Goal: Find specific page/section: Find specific page/section

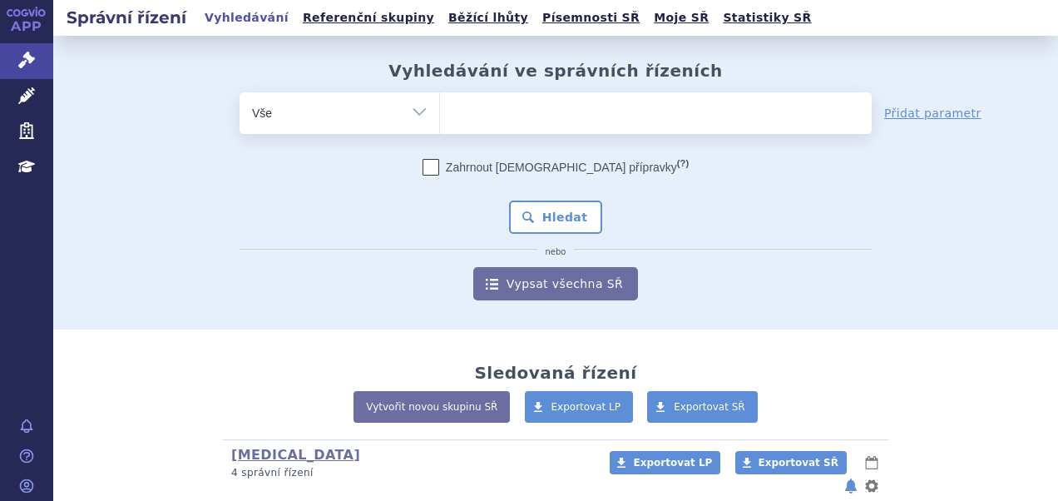
click at [515, 101] on ul at bounding box center [656, 109] width 432 height 35
click at [440, 101] on select at bounding box center [439, 112] width 1 height 42
paste input "SUKLS335202/2024"
type input "SUKLS335202/2024"
select select "SUKLS335202/2024"
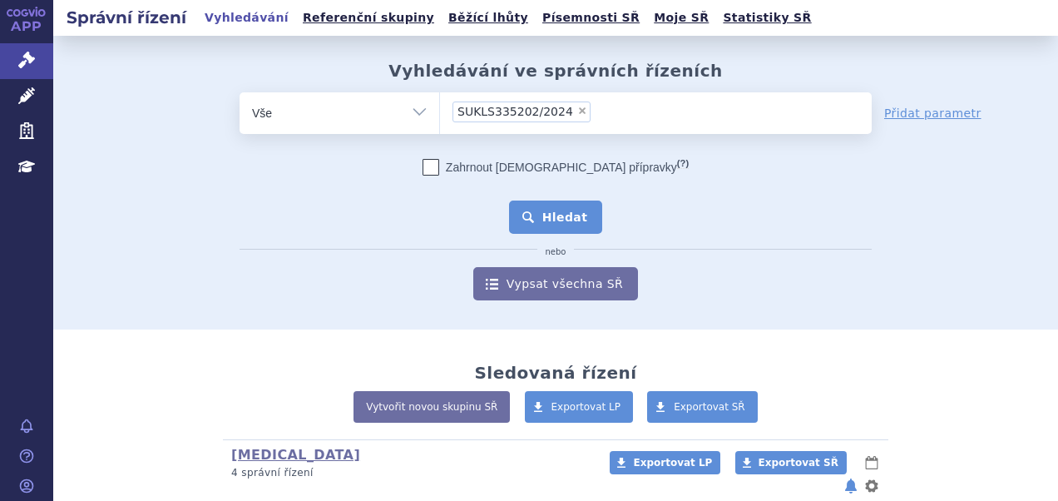
click at [580, 215] on button "Hledat" at bounding box center [556, 216] width 94 height 33
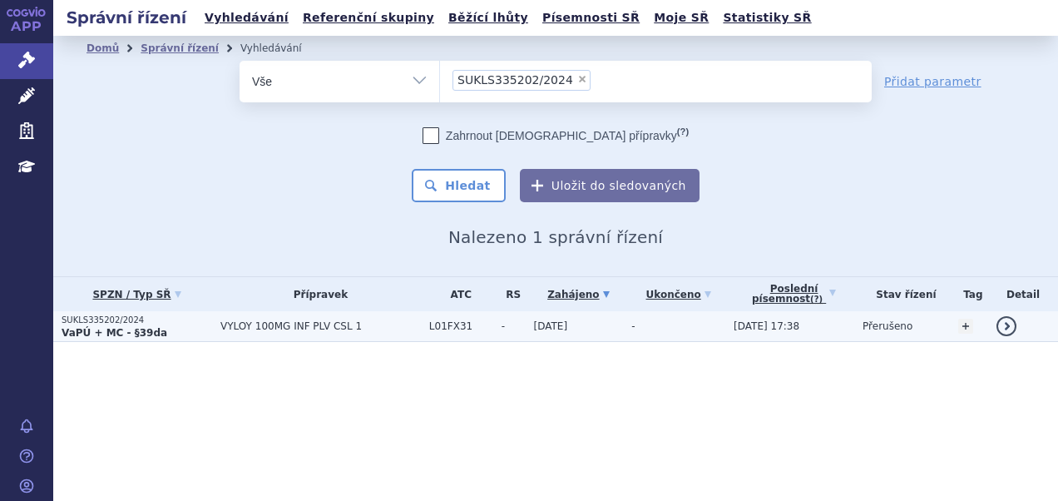
click at [160, 335] on p "VaPÚ + MC - §39da" at bounding box center [137, 332] width 150 height 13
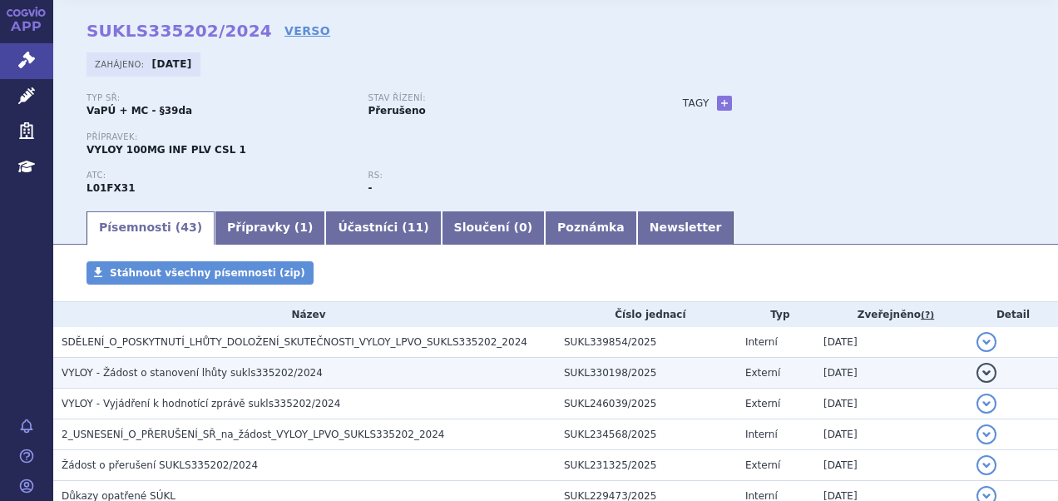
scroll to position [83, 0]
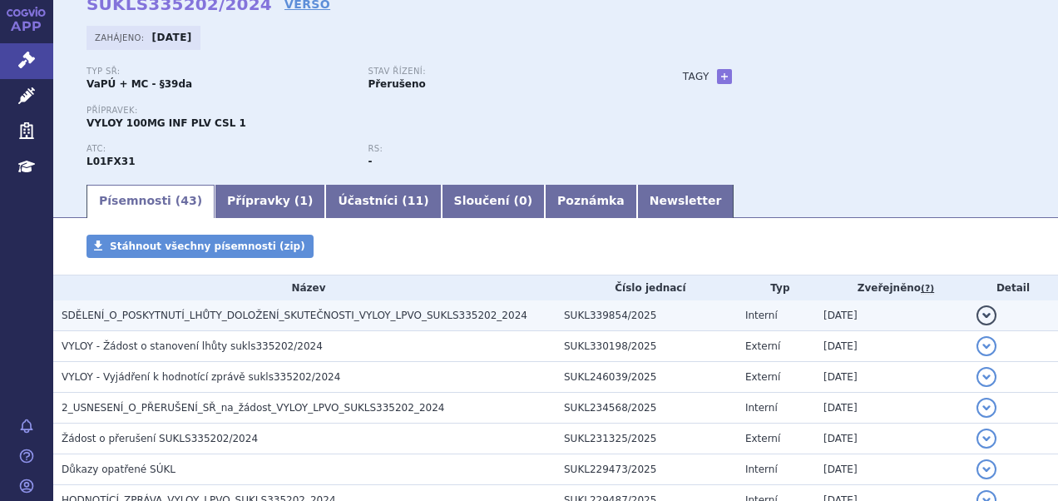
click at [215, 319] on span "SDĚLENÍ_O_POSKYTNUTÍ_LHŮTY_DOLOŽENÍ_SKUTEČNOSTI_VYLOY_LPVO_SUKLS335202_2024" at bounding box center [295, 315] width 466 height 12
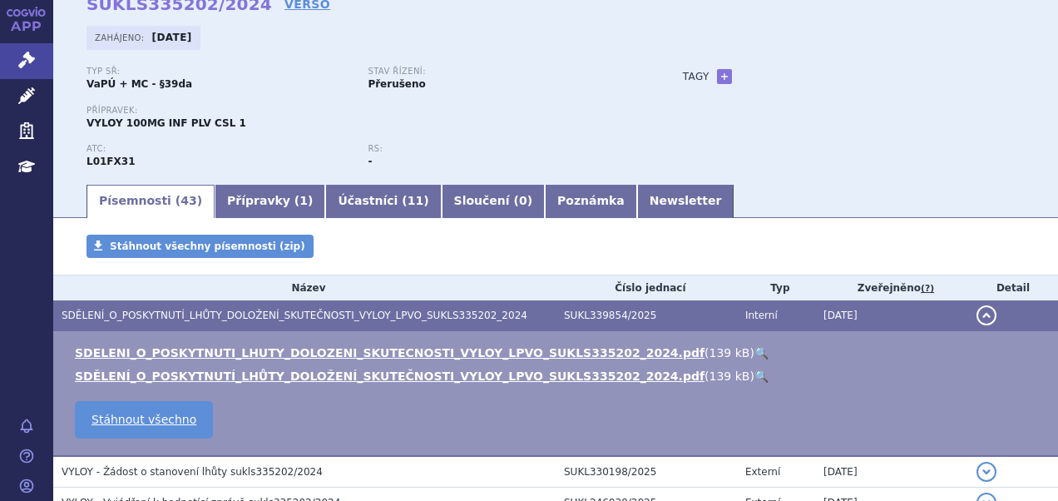
click at [754, 353] on link "🔍" at bounding box center [761, 352] width 14 height 13
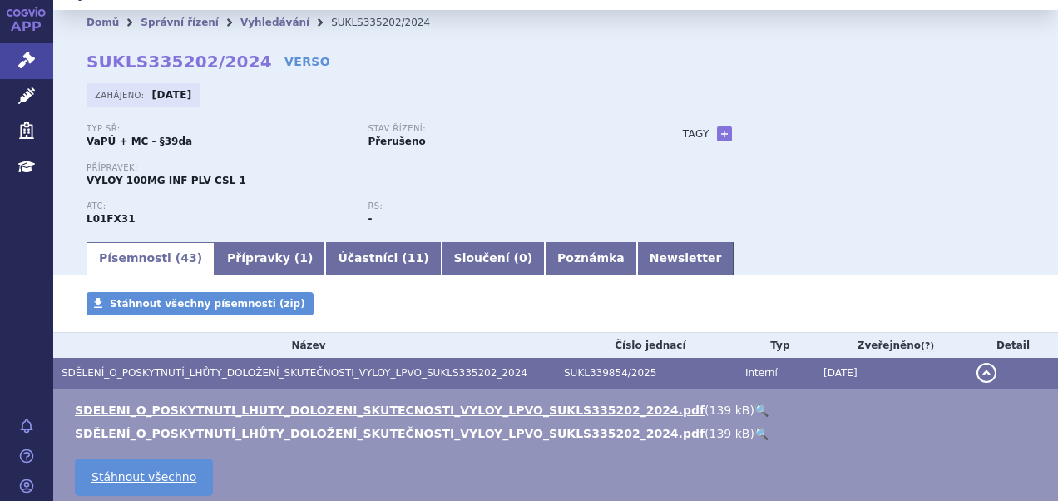
scroll to position [0, 0]
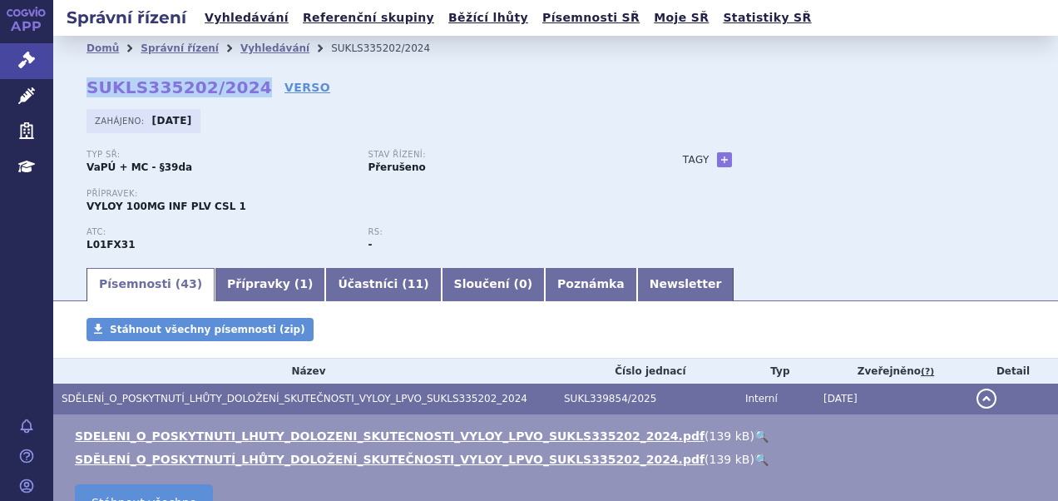
drag, startPoint x: 87, startPoint y: 82, endPoint x: 238, endPoint y: 90, distance: 150.7
click at [238, 90] on div "Domů Správní řízení Vyhledávání SUKLS335202/2024 SUKLS335202/2024 VERSO [GEOGRA…" at bounding box center [555, 163] width 1004 height 205
copy strong "SUKLS335202/2024"
click at [240, 21] on link "Vyhledávání" at bounding box center [247, 18] width 94 height 22
